Goal: Task Accomplishment & Management: Use online tool/utility

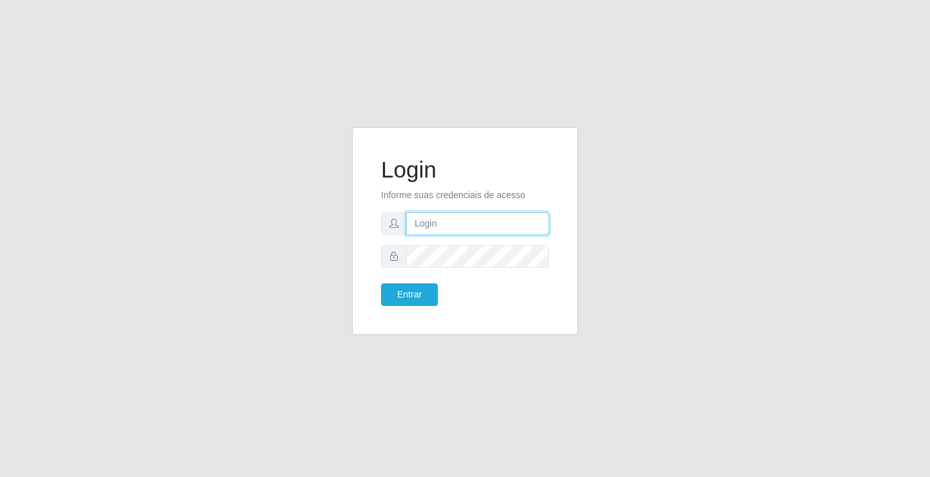
click at [426, 226] on input "text" at bounding box center [477, 224] width 143 height 23
type input "ediane@ideal"
click at [381, 284] on button "Entrar" at bounding box center [409, 295] width 57 height 23
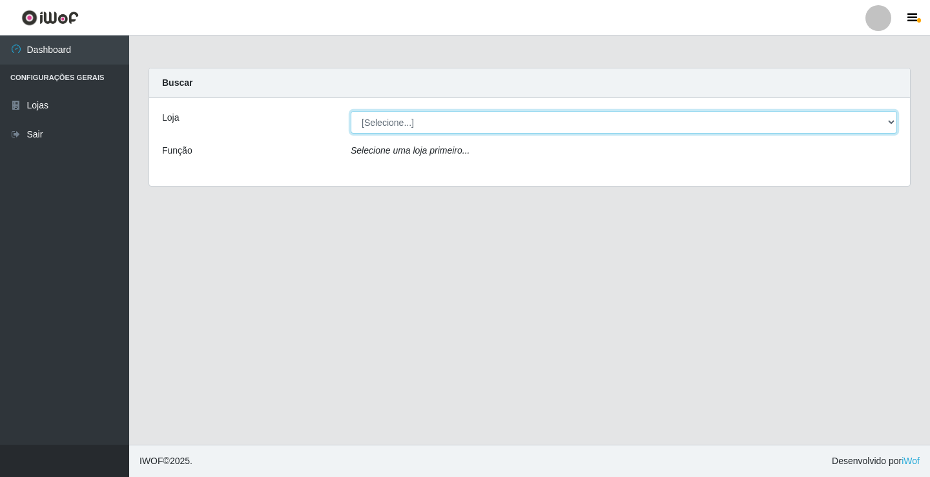
click at [384, 124] on select "[Selecione...] Ideal - Conceição" at bounding box center [624, 122] width 547 height 23
select select "231"
click at [351, 111] on select "[Selecione...] Ideal - Conceição" at bounding box center [624, 122] width 547 height 23
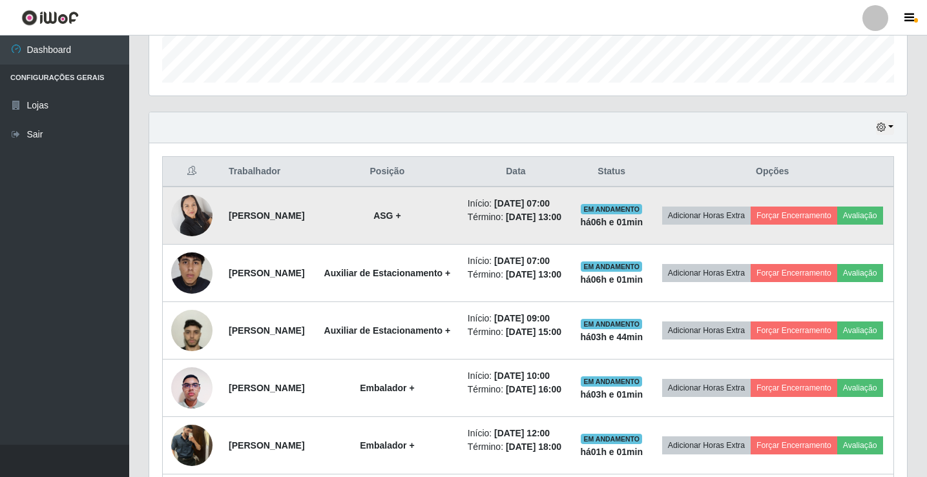
scroll to position [388, 0]
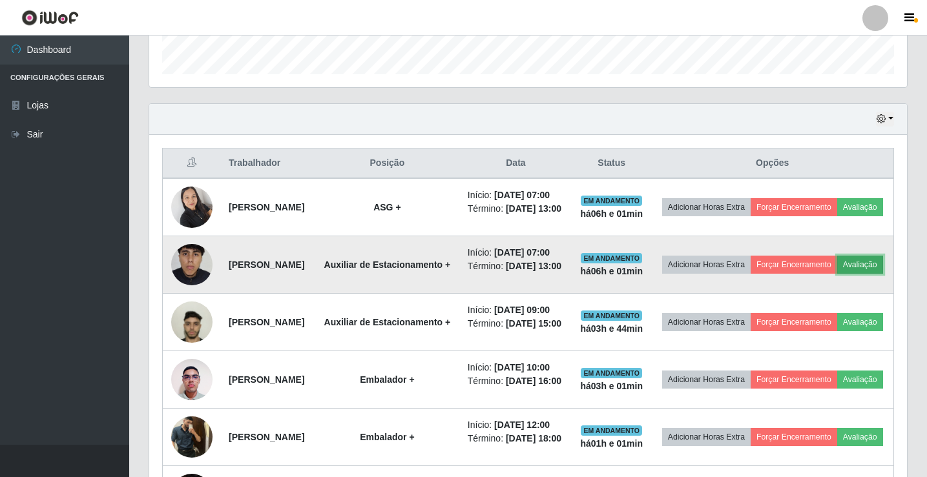
click at [837, 274] on button "Avaliação" at bounding box center [860, 265] width 46 height 18
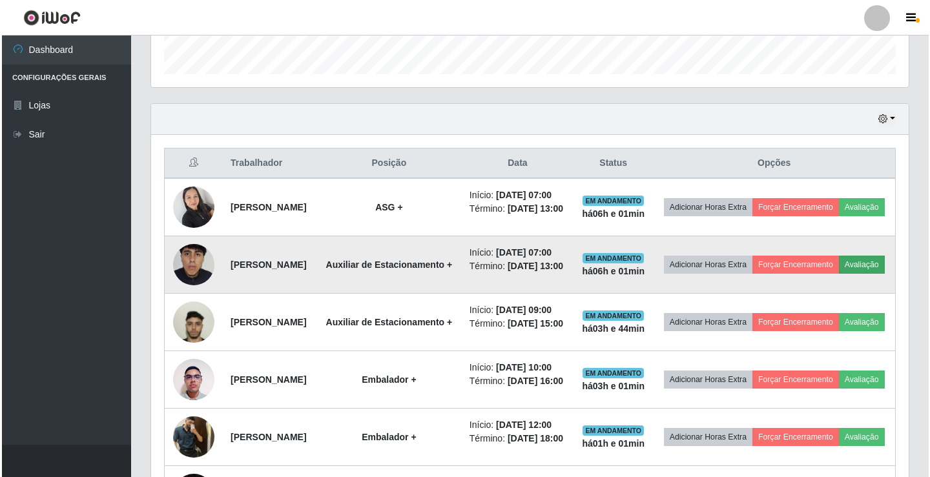
scroll to position [268, 751]
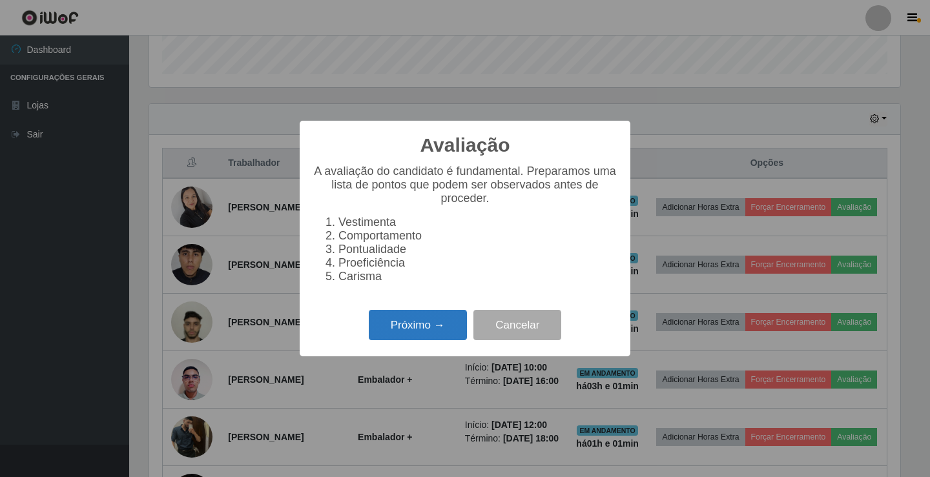
click at [426, 326] on button "Próximo →" at bounding box center [418, 325] width 98 height 30
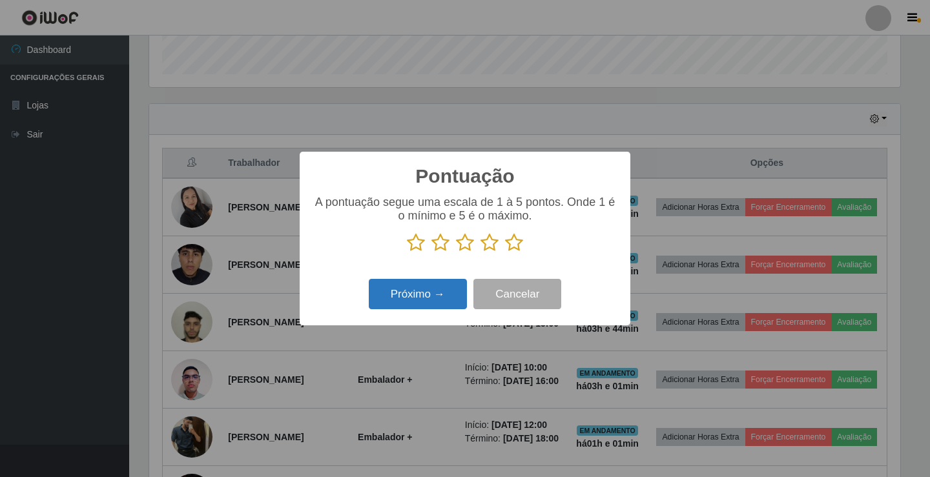
scroll to position [645725, 645242]
click at [514, 246] on icon at bounding box center [514, 242] width 18 height 19
click at [505, 253] on input "radio" at bounding box center [505, 253] width 0 height 0
click at [407, 290] on button "Próximo →" at bounding box center [418, 294] width 98 height 30
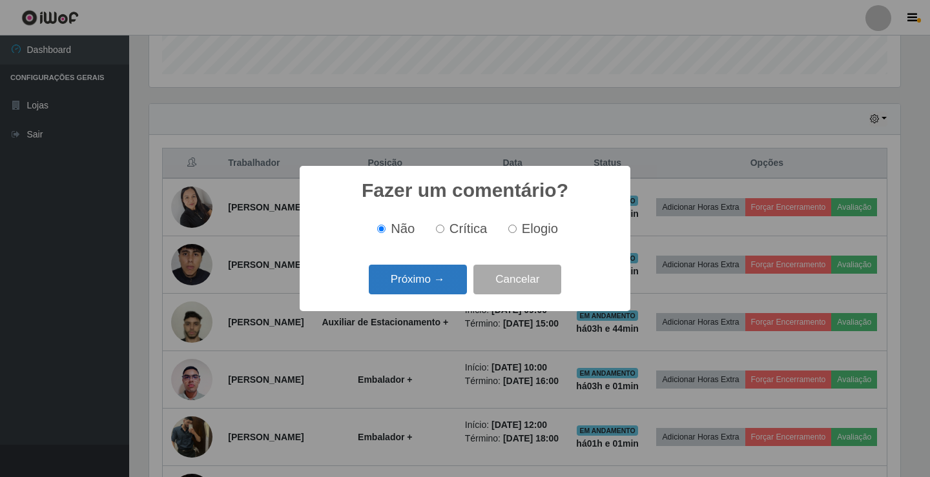
click at [420, 281] on button "Próximo →" at bounding box center [418, 280] width 98 height 30
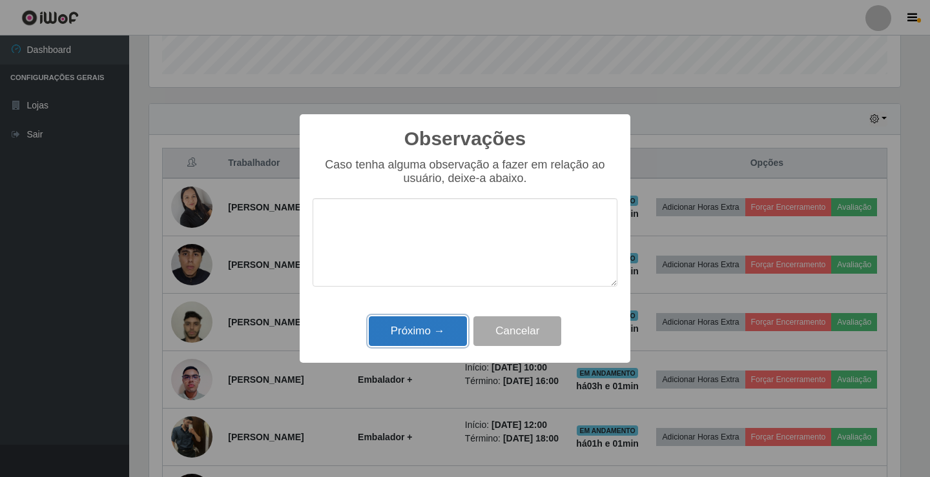
click at [422, 337] on button "Próximo →" at bounding box center [418, 332] width 98 height 30
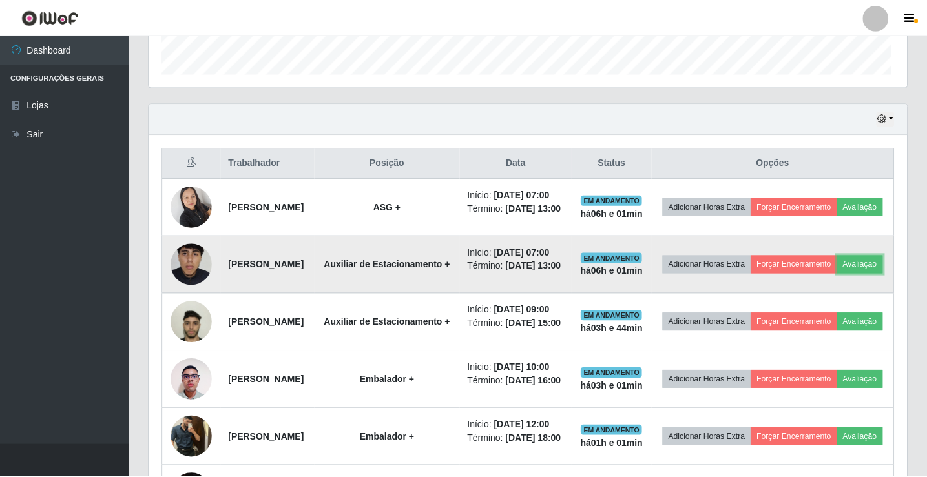
scroll to position [268, 758]
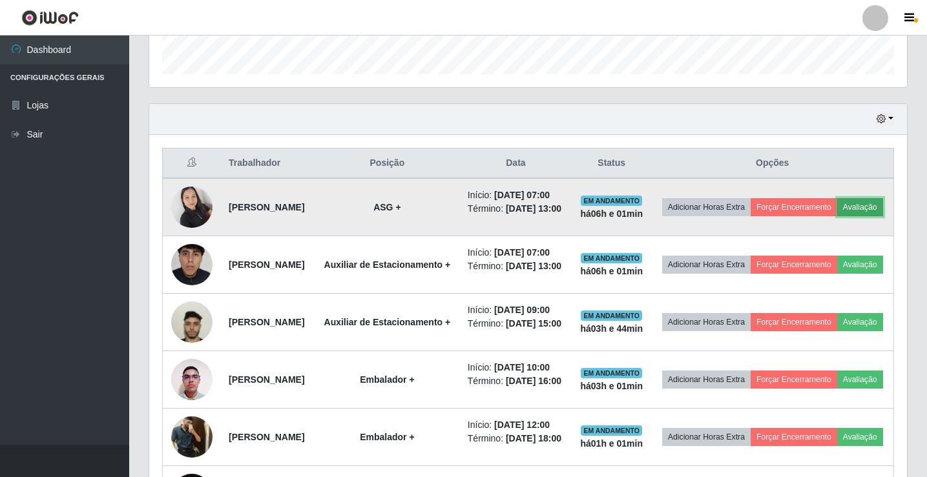
click at [837, 216] on button "Avaliação" at bounding box center [860, 207] width 46 height 18
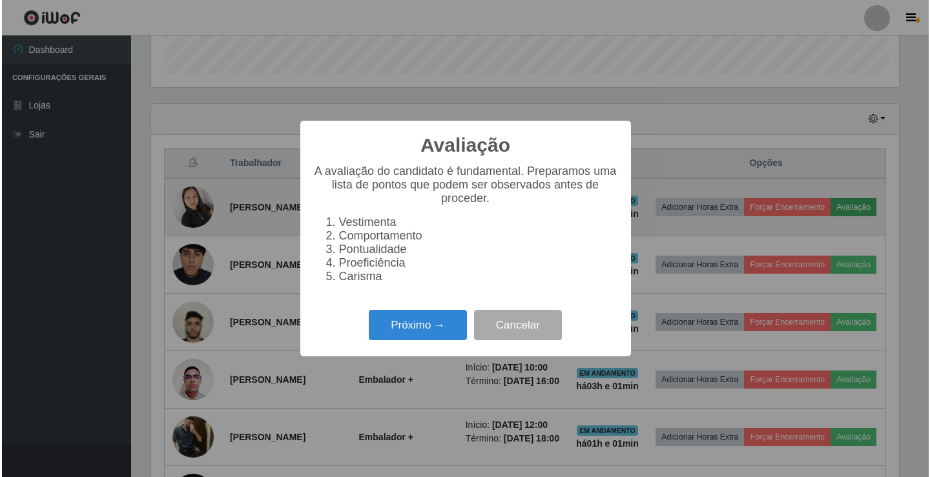
scroll to position [268, 751]
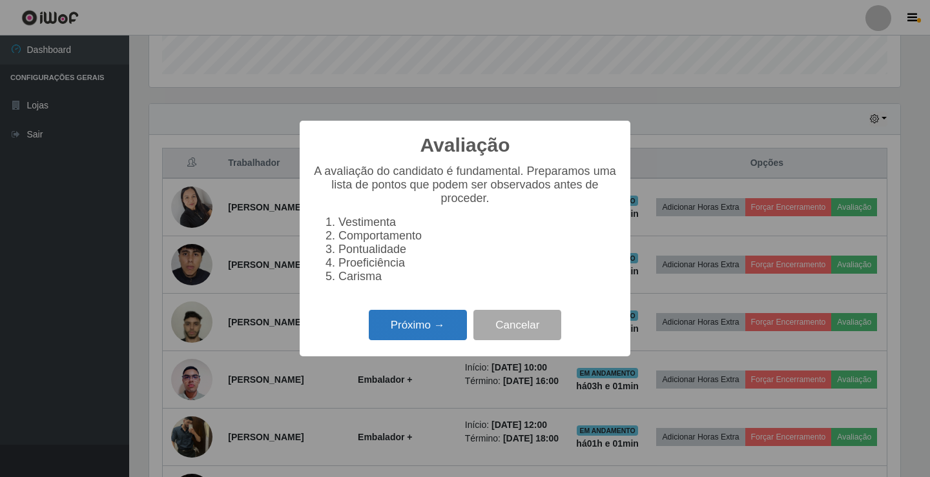
click at [415, 323] on button "Próximo →" at bounding box center [418, 325] width 98 height 30
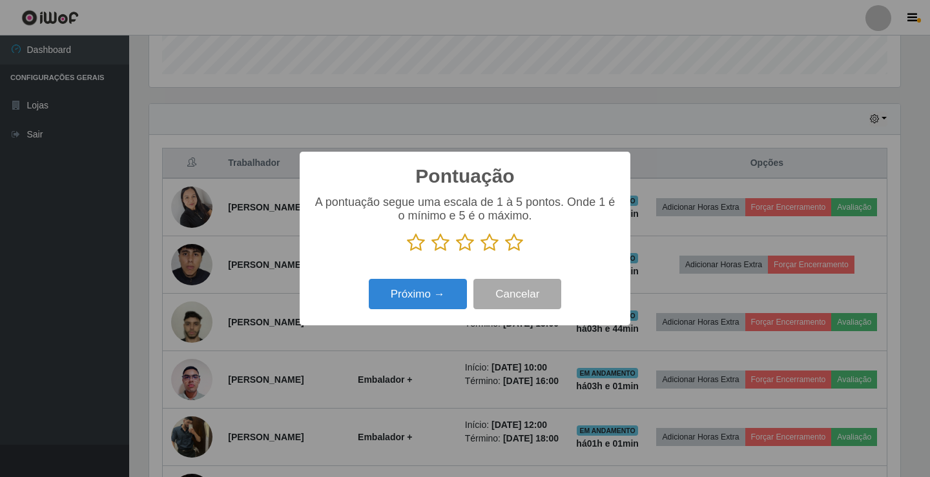
scroll to position [645725, 645242]
click at [518, 247] on icon at bounding box center [514, 242] width 18 height 19
click at [505, 253] on input "radio" at bounding box center [505, 253] width 0 height 0
click at [416, 297] on button "Próximo →" at bounding box center [418, 294] width 98 height 30
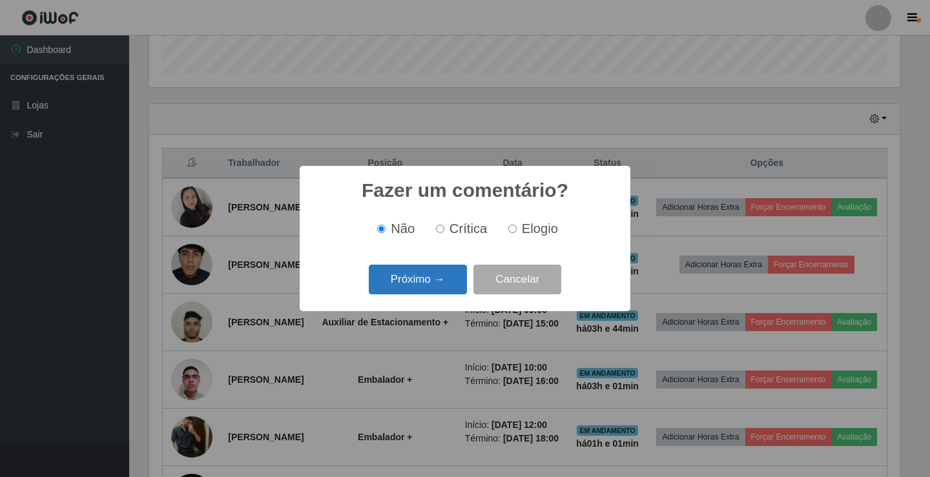
click at [415, 295] on button "Próximo →" at bounding box center [418, 280] width 98 height 30
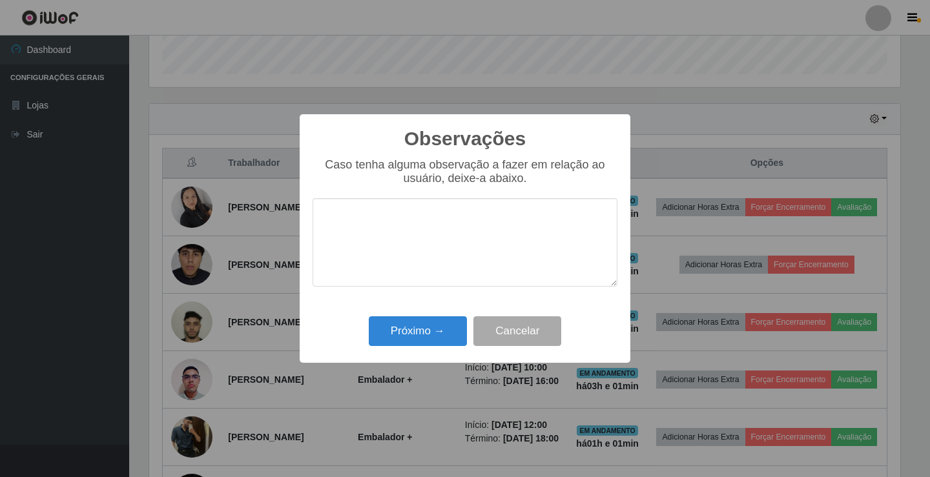
click at [416, 295] on div "Caso tenha alguma observação a fazer em relação ao usuário, deixe-a abaixo." at bounding box center [465, 228] width 305 height 141
click at [395, 336] on button "Próximo →" at bounding box center [418, 332] width 98 height 30
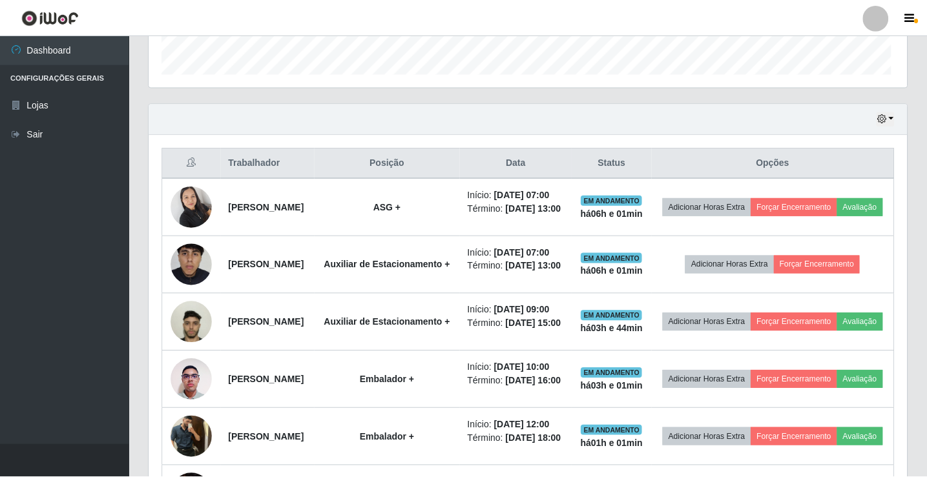
scroll to position [268, 758]
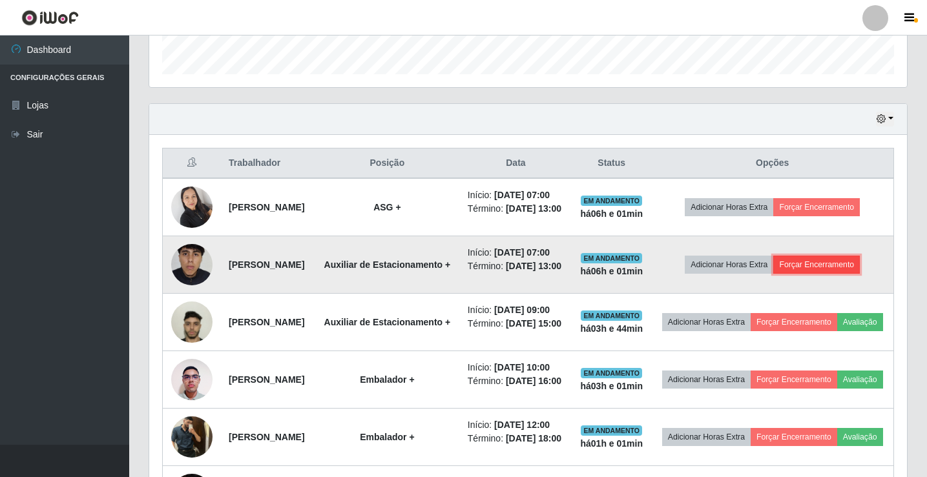
click at [848, 274] on button "Forçar Encerramento" at bounding box center [816, 265] width 87 height 18
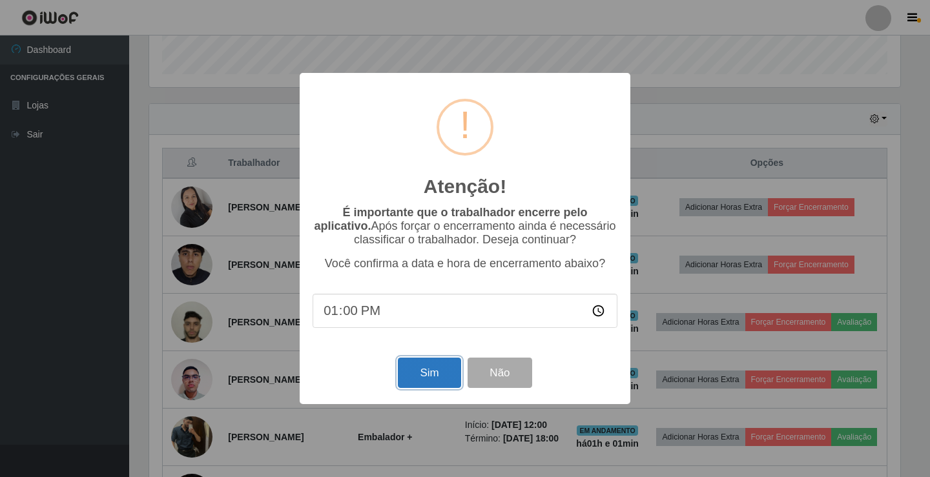
click at [434, 386] on button "Sim" at bounding box center [429, 373] width 63 height 30
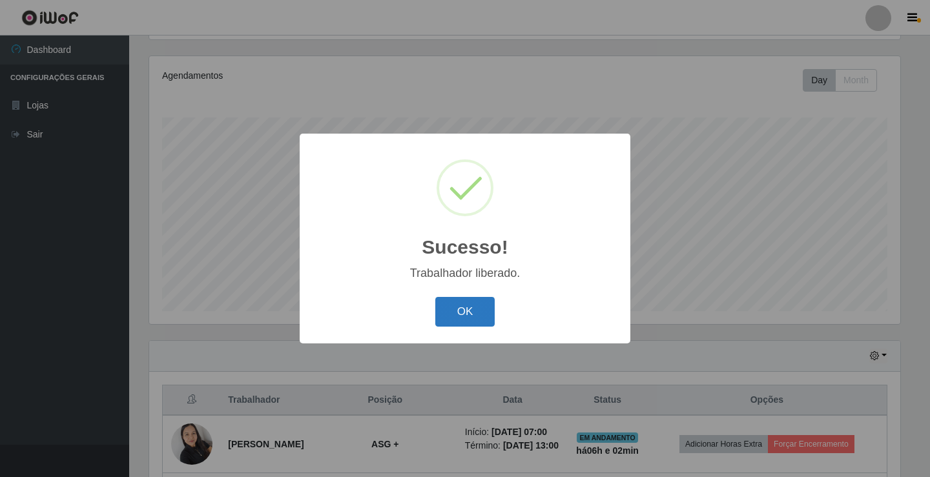
click at [444, 313] on button "OK" at bounding box center [465, 312] width 60 height 30
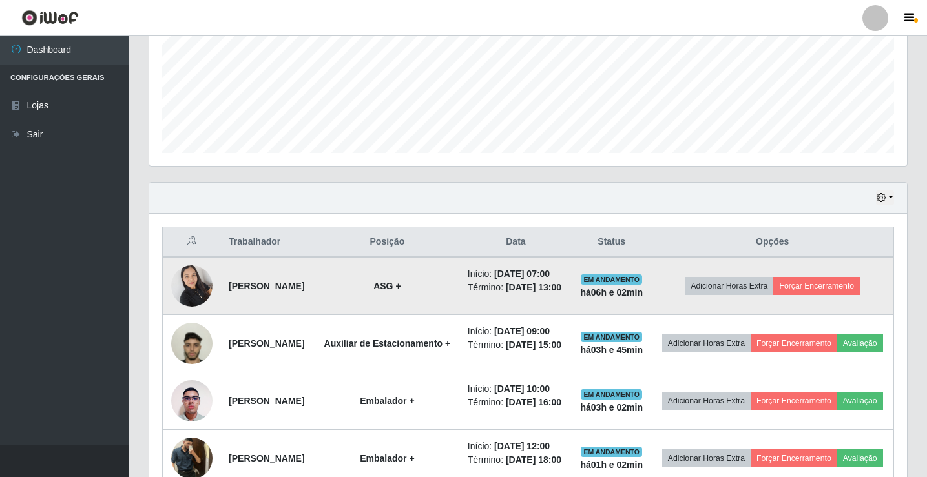
scroll to position [344, 0]
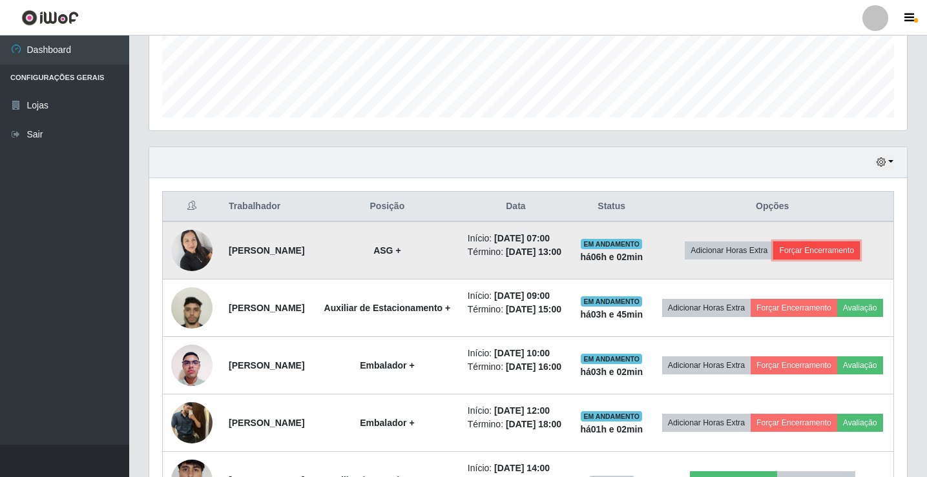
click at [830, 260] on button "Forçar Encerramento" at bounding box center [816, 251] width 87 height 18
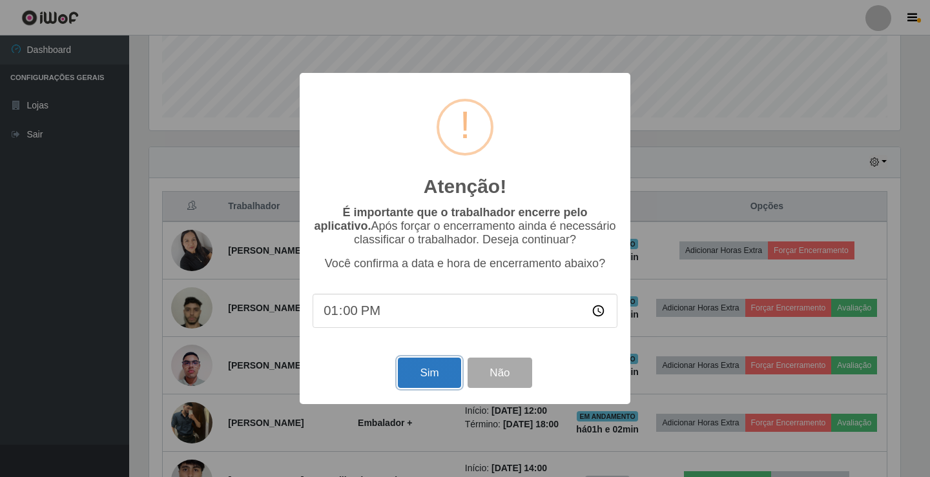
click at [411, 374] on button "Sim" at bounding box center [429, 373] width 63 height 30
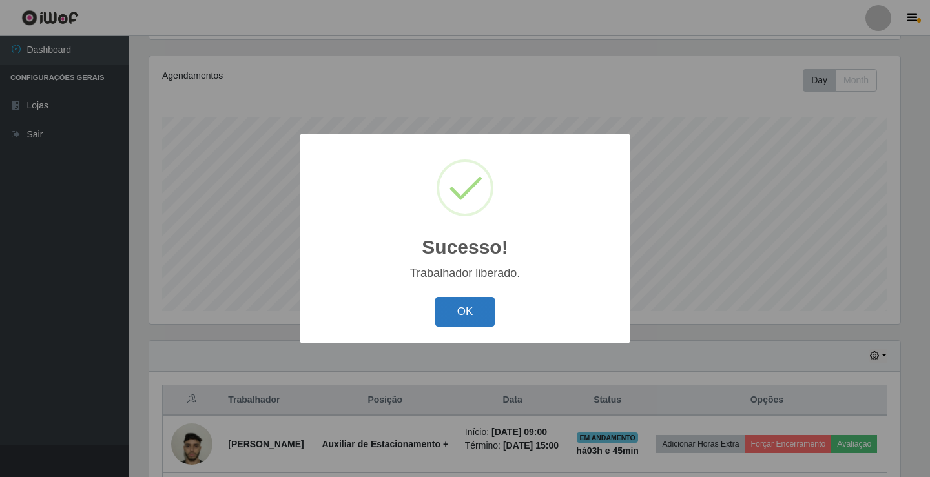
click at [456, 307] on button "OK" at bounding box center [465, 312] width 60 height 30
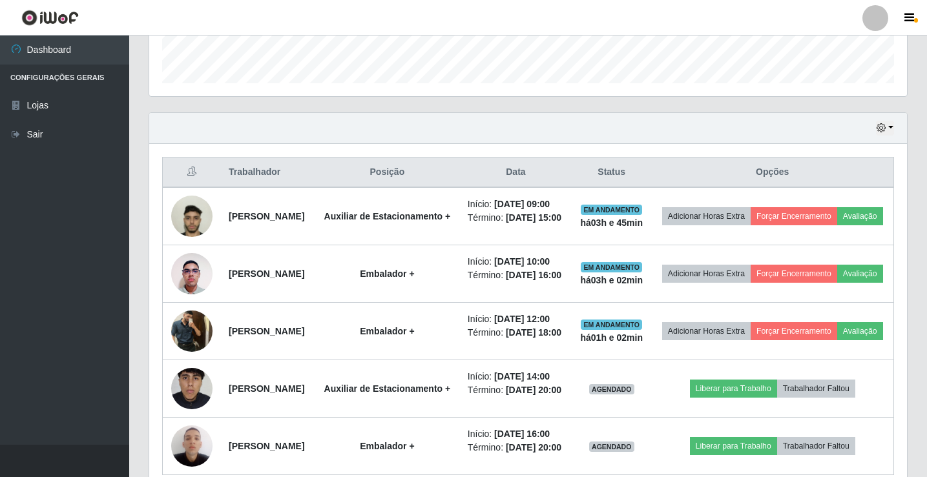
scroll to position [280, 0]
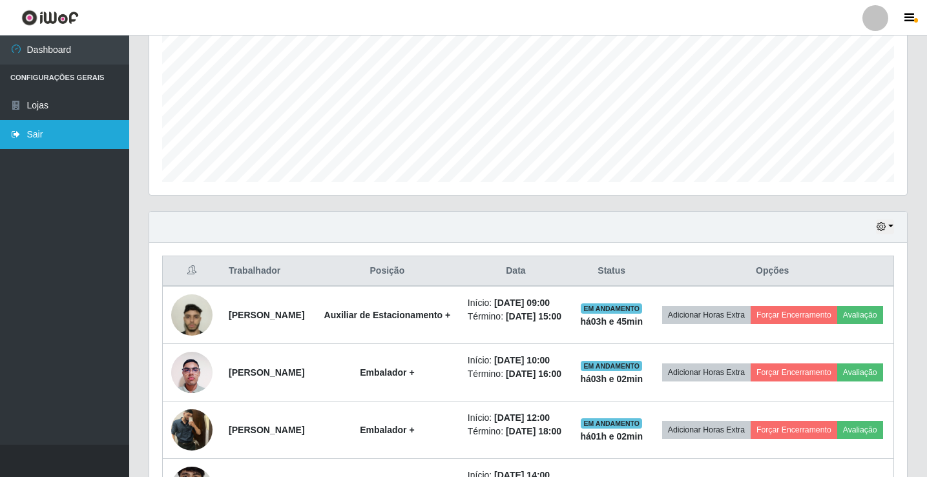
click at [39, 132] on link "Sair" at bounding box center [64, 134] width 129 height 29
